Goal: Task Accomplishment & Management: Manage account settings

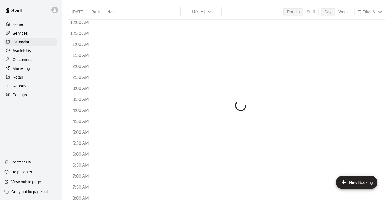
scroll to position [342, 0]
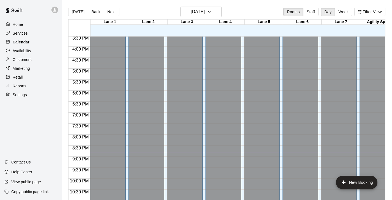
click at [23, 43] on p "Calendar" at bounding box center [21, 41] width 17 height 5
click at [110, 12] on button "Next" at bounding box center [111, 12] width 15 height 8
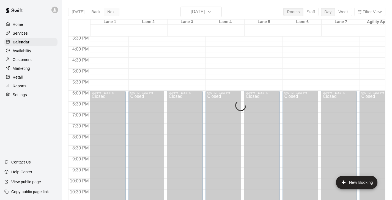
click at [110, 12] on div "[DATE] Back [DATE][DATE] Rooms Staff Day Week [GEOGRAPHIC_DATA] 1 [GEOGRAPHIC_D…" at bounding box center [226, 107] width 317 height 200
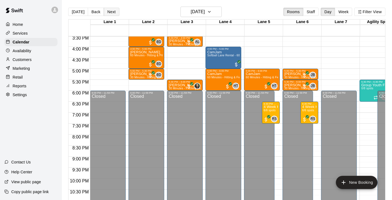
click at [110, 12] on button "Next" at bounding box center [111, 12] width 15 height 8
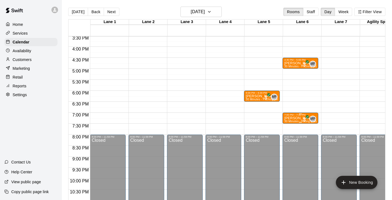
click at [297, 122] on span "30 Minutes - Hitting (Baseball)" at bounding box center [304, 121] width 40 height 3
click at [311, 118] on div at bounding box center [196, 100] width 392 height 200
click at [302, 119] on span "All customers have paid" at bounding box center [304, 119] width 5 height 5
click at [307, 137] on img "edit" at bounding box center [307, 136] width 6 height 6
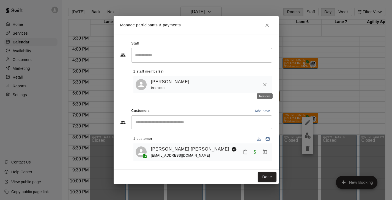
click at [264, 87] on icon "Remove" at bounding box center [264, 84] width 5 height 5
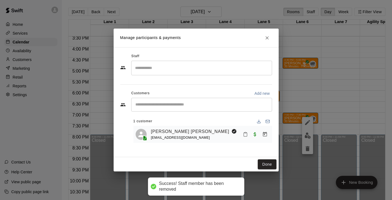
click at [187, 70] on input "Search staff" at bounding box center [202, 68] width 136 height 10
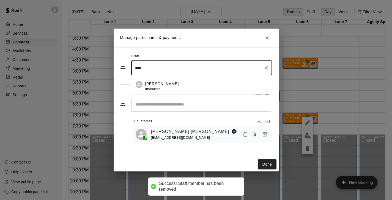
click at [181, 83] on div "[PERSON_NAME] Instructor" at bounding box center [206, 86] width 122 height 11
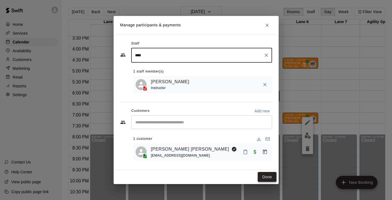
type input "****"
click at [270, 181] on button "Done" at bounding box center [267, 177] width 18 height 10
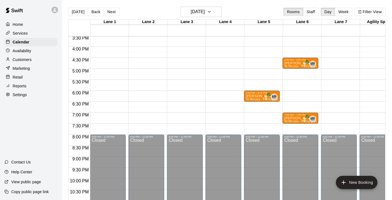
click at [21, 52] on p "Availability" at bounding box center [22, 50] width 19 height 5
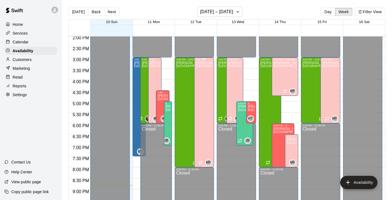
scroll to position [300, 0]
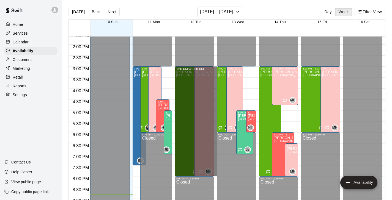
drag, startPoint x: 215, startPoint y: 68, endPoint x: 211, endPoint y: 173, distance: 104.3
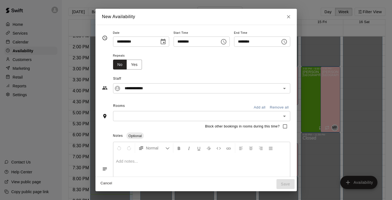
click at [257, 105] on button "Add all" at bounding box center [260, 107] width 18 height 9
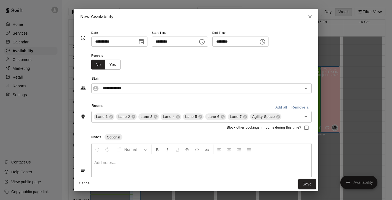
scroll to position [26, 0]
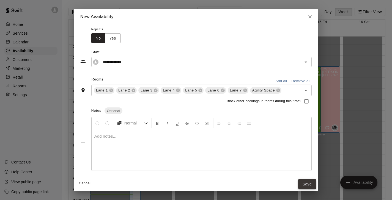
click at [301, 182] on button "Save" at bounding box center [307, 184] width 18 height 10
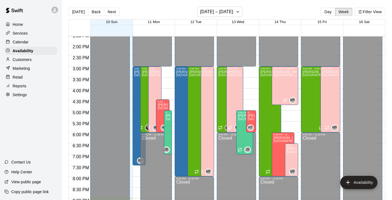
click at [36, 44] on div "Calendar" at bounding box center [30, 42] width 53 height 8
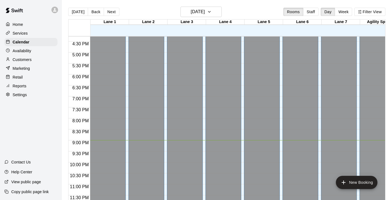
scroll to position [352, 0]
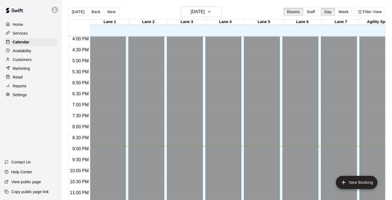
click at [107, 7] on div "[DATE] Back [DATE][DATE] Rooms Staff Day Week Filter View" at bounding box center [226, 13] width 317 height 13
click at [104, 14] on button "Next" at bounding box center [111, 12] width 15 height 8
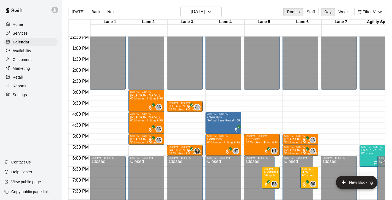
scroll to position [264, 0]
